Goal: Obtain resource: Download file/media

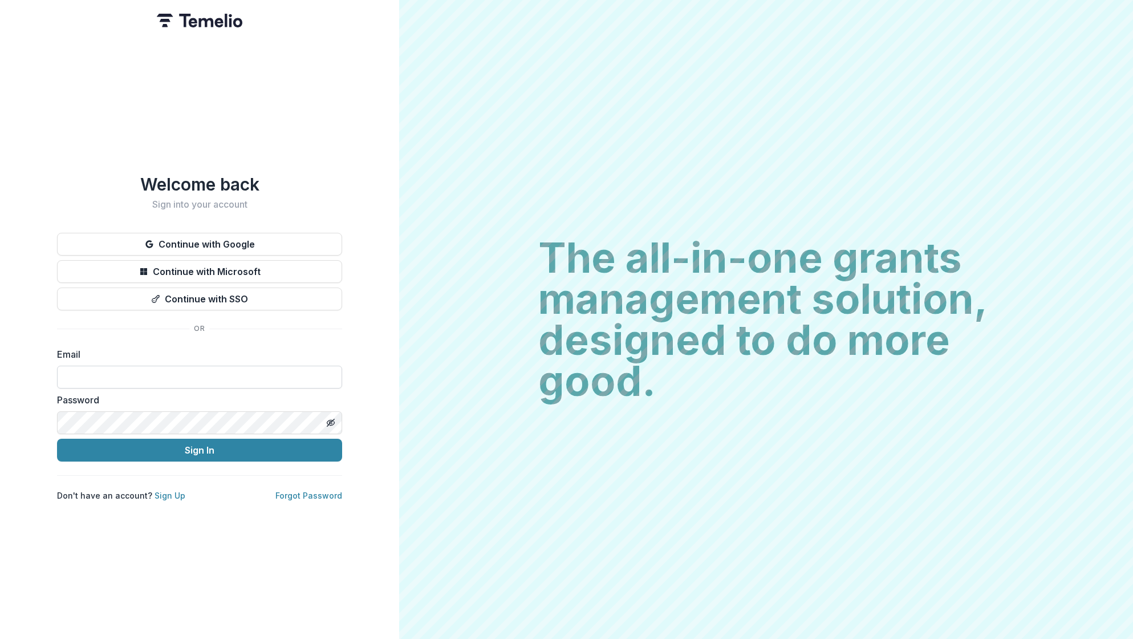
click at [201, 374] on input at bounding box center [199, 377] width 285 height 23
click at [199, 373] on input "**********" at bounding box center [199, 377] width 285 height 23
type input "**********"
click at [203, 450] on button "Sign In" at bounding box center [199, 450] width 285 height 23
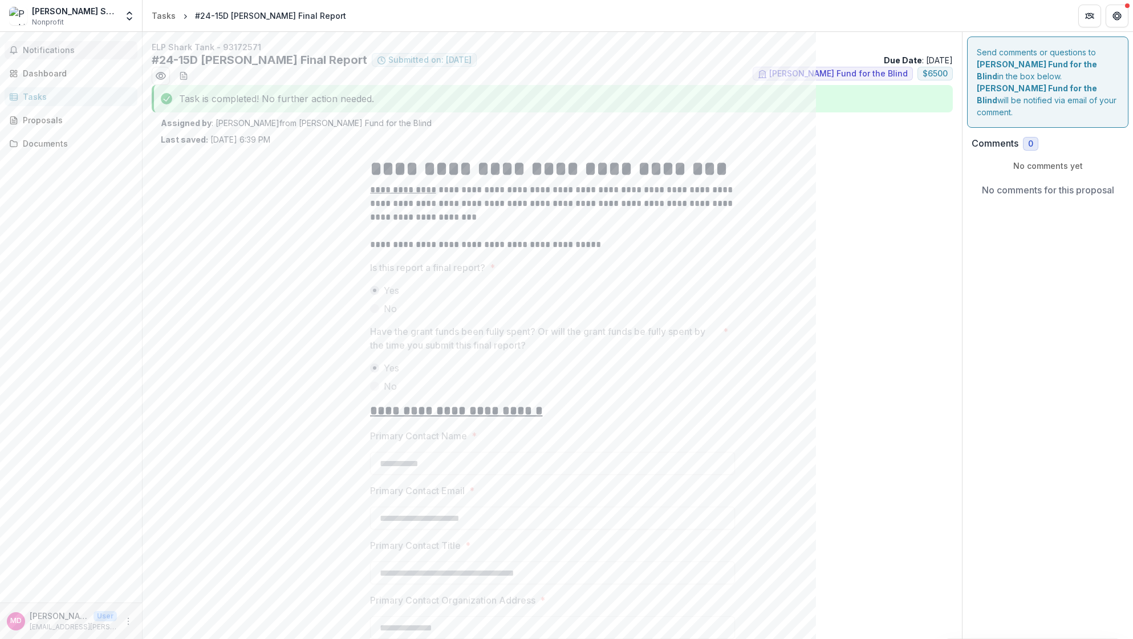
click at [35, 52] on span "Notifications" at bounding box center [78, 51] width 110 height 10
click at [37, 78] on div "Dashboard" at bounding box center [76, 73] width 106 height 12
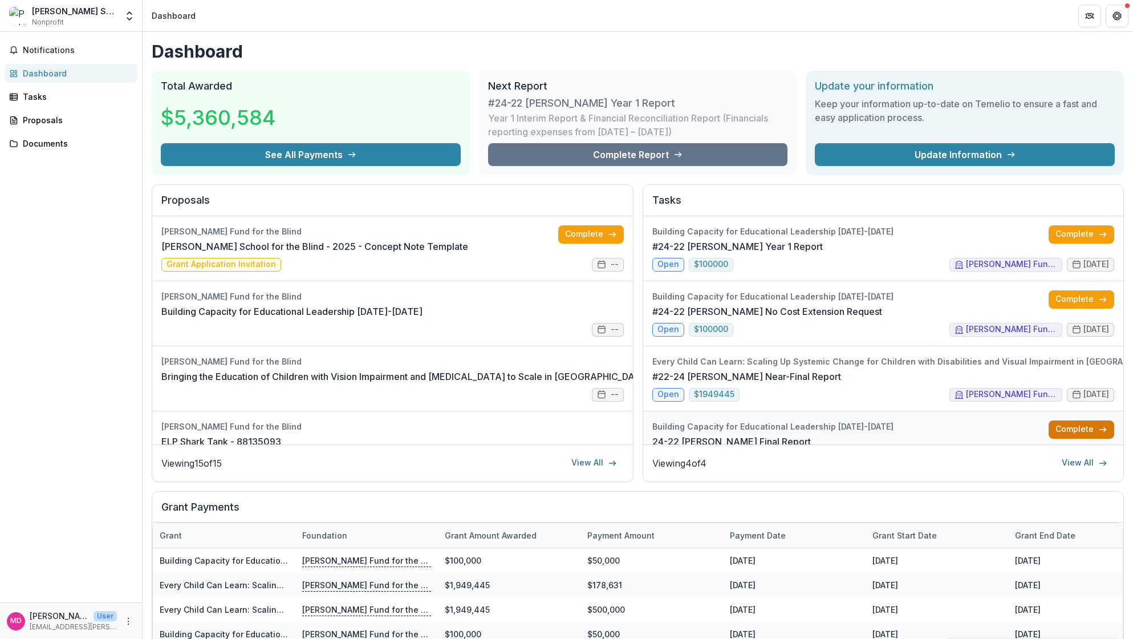
click at [1099, 426] on icon at bounding box center [1103, 429] width 9 height 9
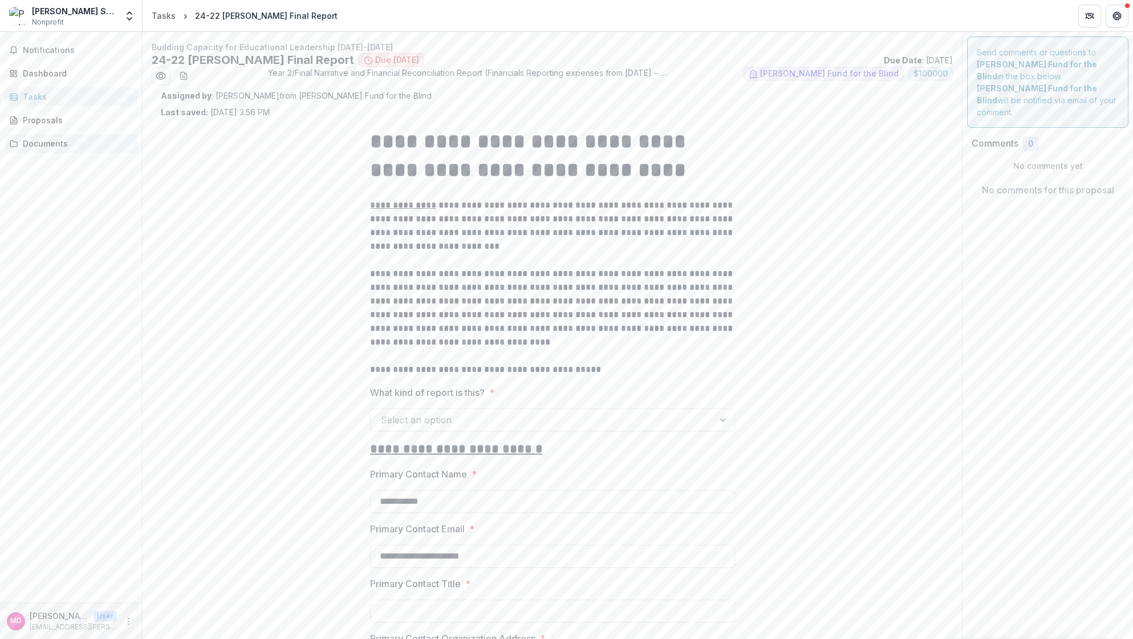
click at [67, 141] on div "Documents" at bounding box center [76, 143] width 106 height 12
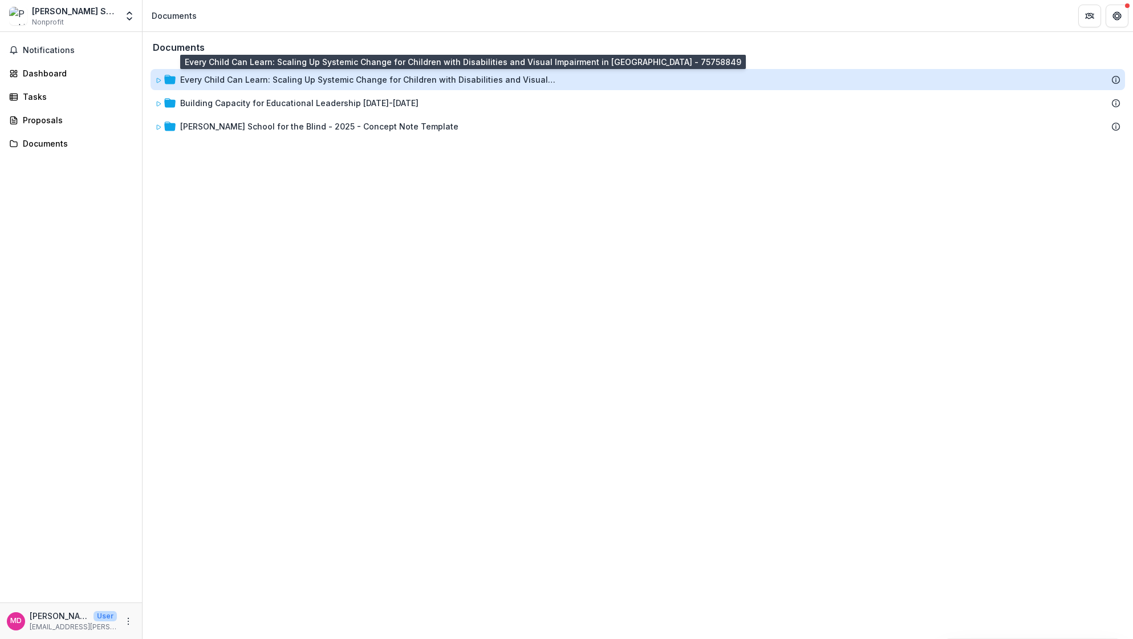
click at [251, 80] on div "Every Child Can Learn: Scaling Up Systemic Change for Children with Disabilitie…" at bounding box center [368, 80] width 377 height 12
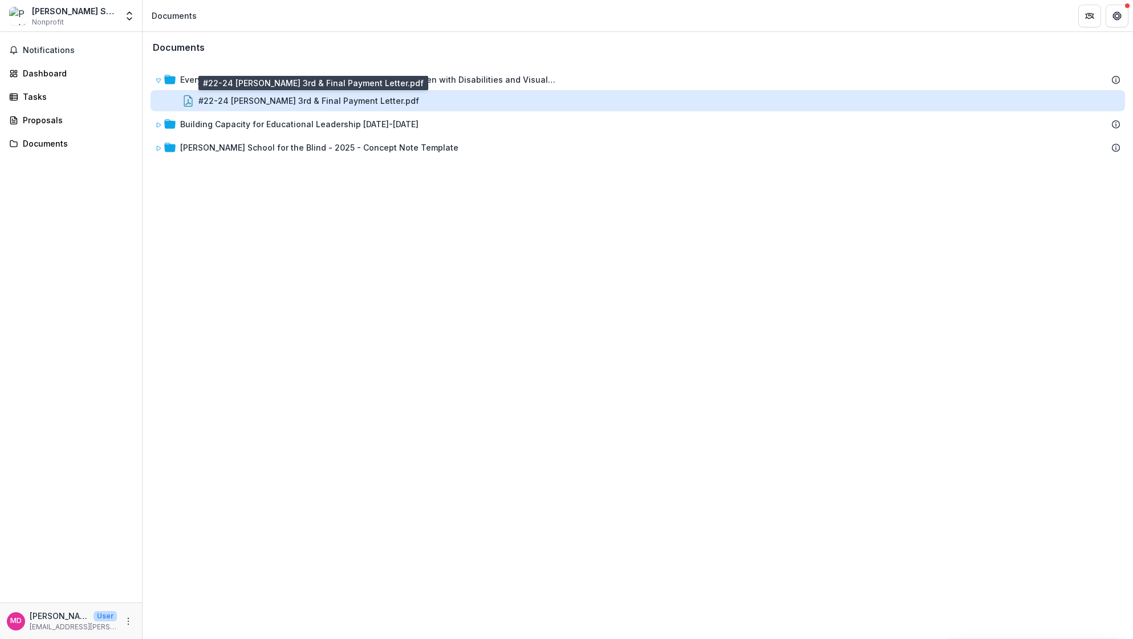
click at [284, 101] on div "#22-24 [PERSON_NAME] 3rd & Final Payment Letter.pdf" at bounding box center [309, 101] width 221 height 12
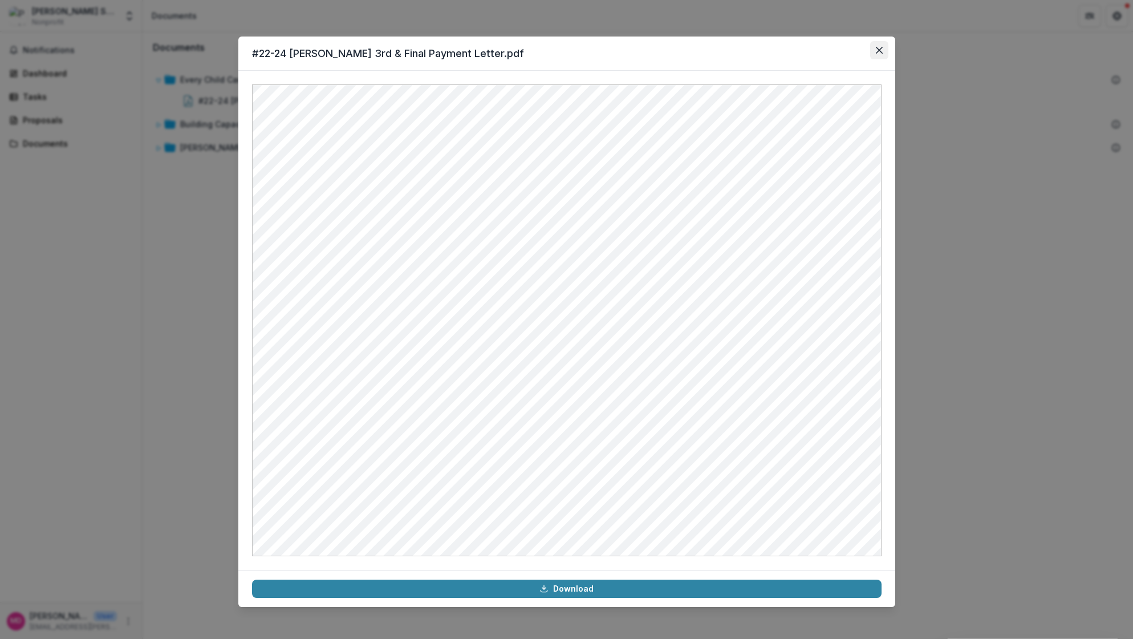
click at [882, 47] on icon "Close" at bounding box center [879, 50] width 7 height 7
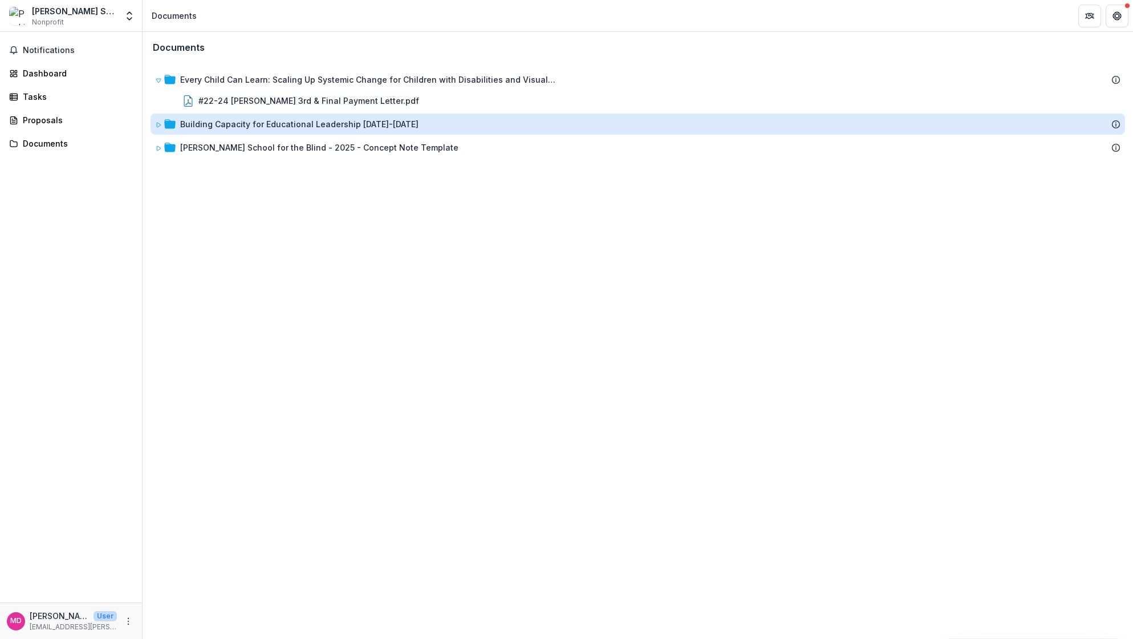
click at [331, 124] on div "Building Capacity for Educational Leadership [DATE]-[DATE]" at bounding box center [299, 124] width 238 height 12
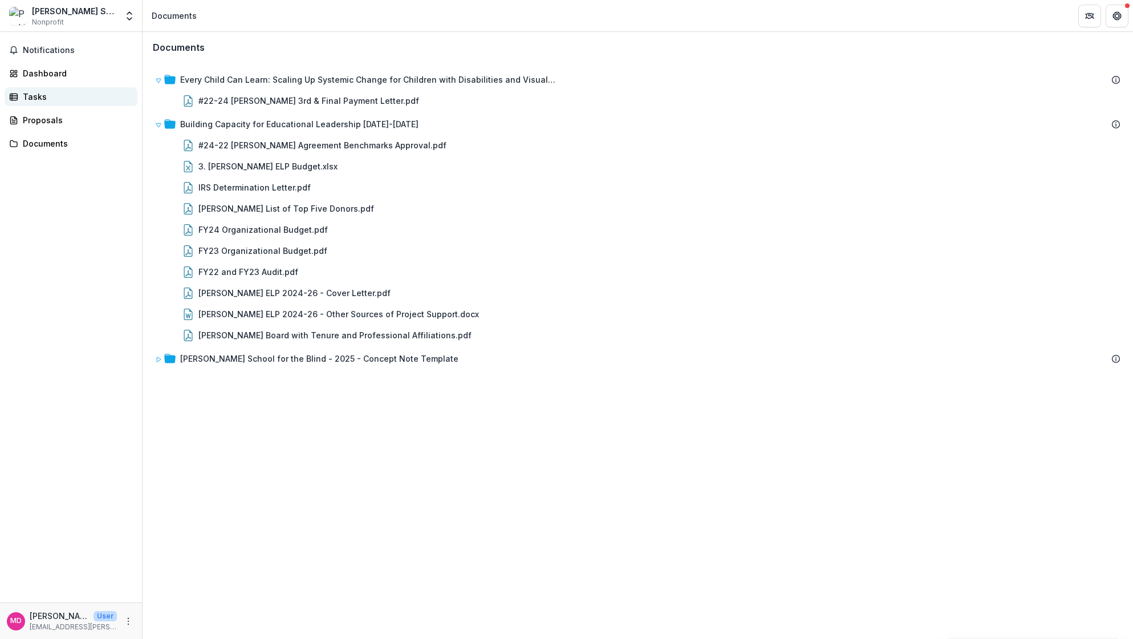
click at [58, 104] on link "Tasks" at bounding box center [71, 96] width 133 height 19
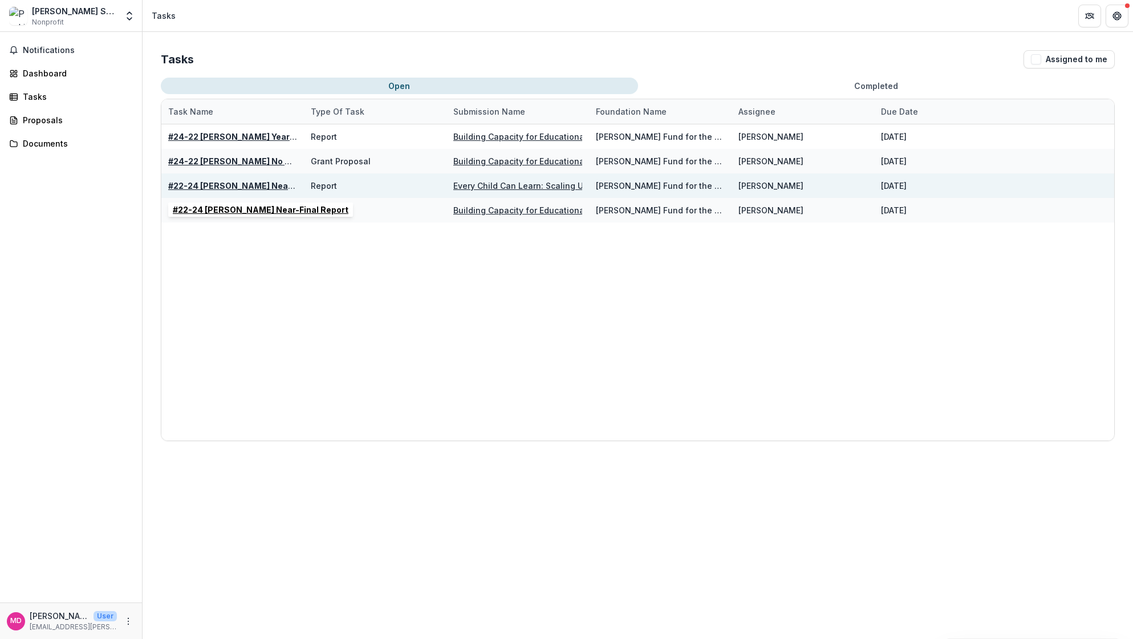
click at [258, 185] on u "#22-24 [PERSON_NAME] Near-Final Report" at bounding box center [256, 186] width 176 height 10
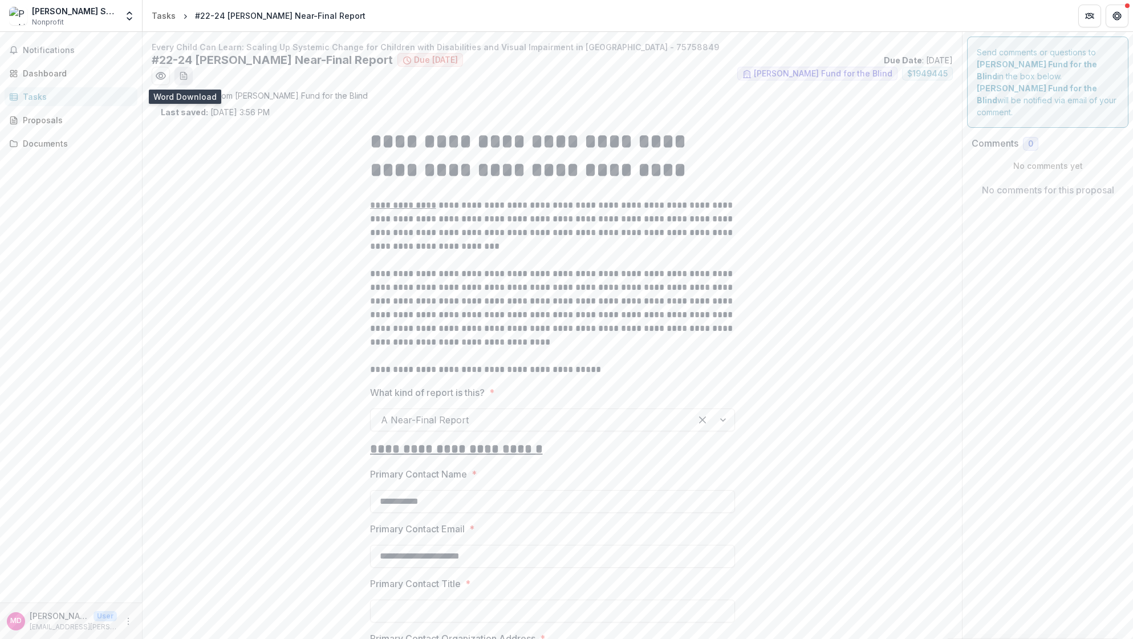
click at [181, 73] on icon "download-word-button" at bounding box center [183, 75] width 9 height 9
